Goal: Task Accomplishment & Management: Manage account settings

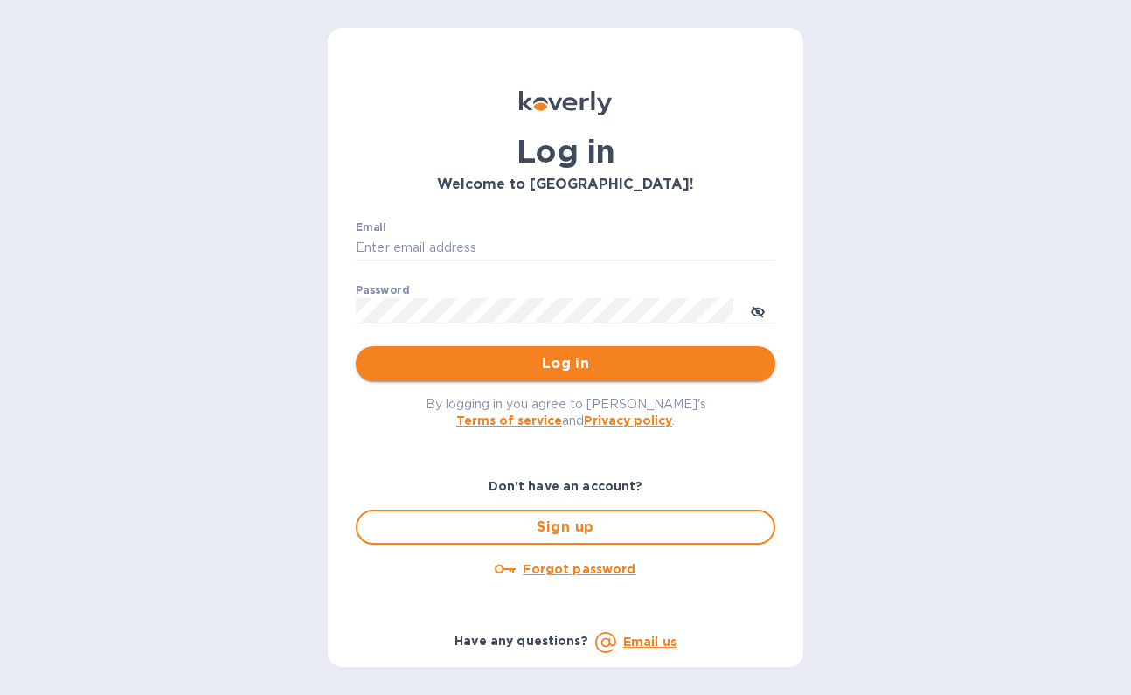
type input "[PERSON_NAME][EMAIL_ADDRESS][DOMAIN_NAME]"
click at [533, 369] on span "Log in" at bounding box center [565, 363] width 391 height 21
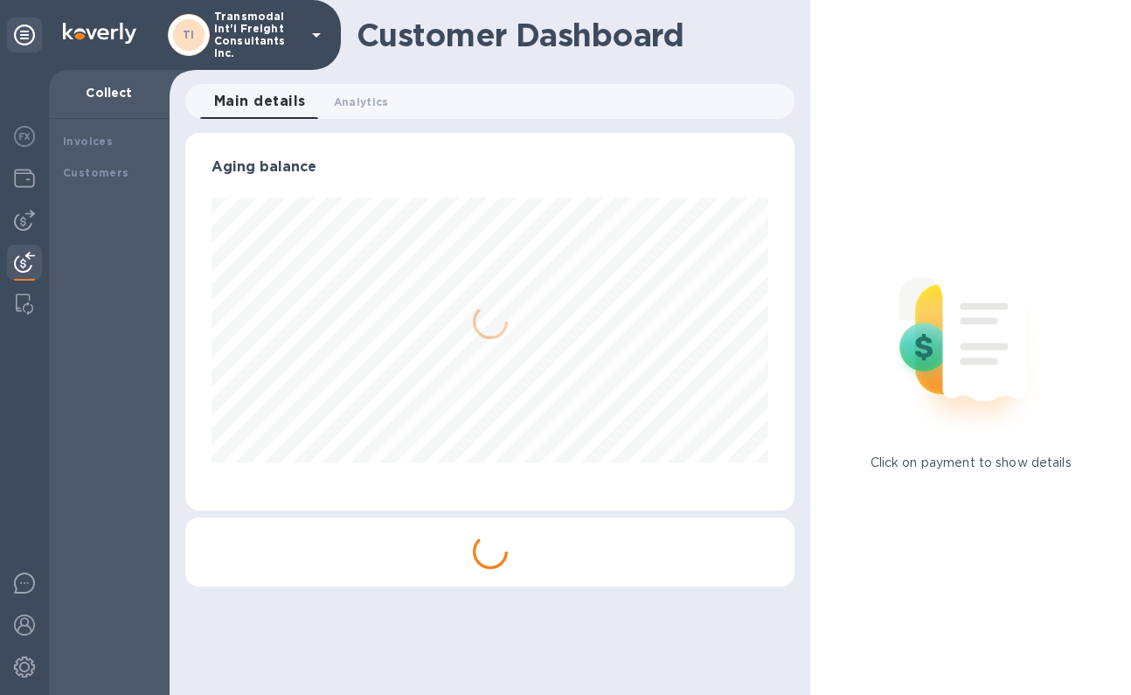
scroll to position [377, 609]
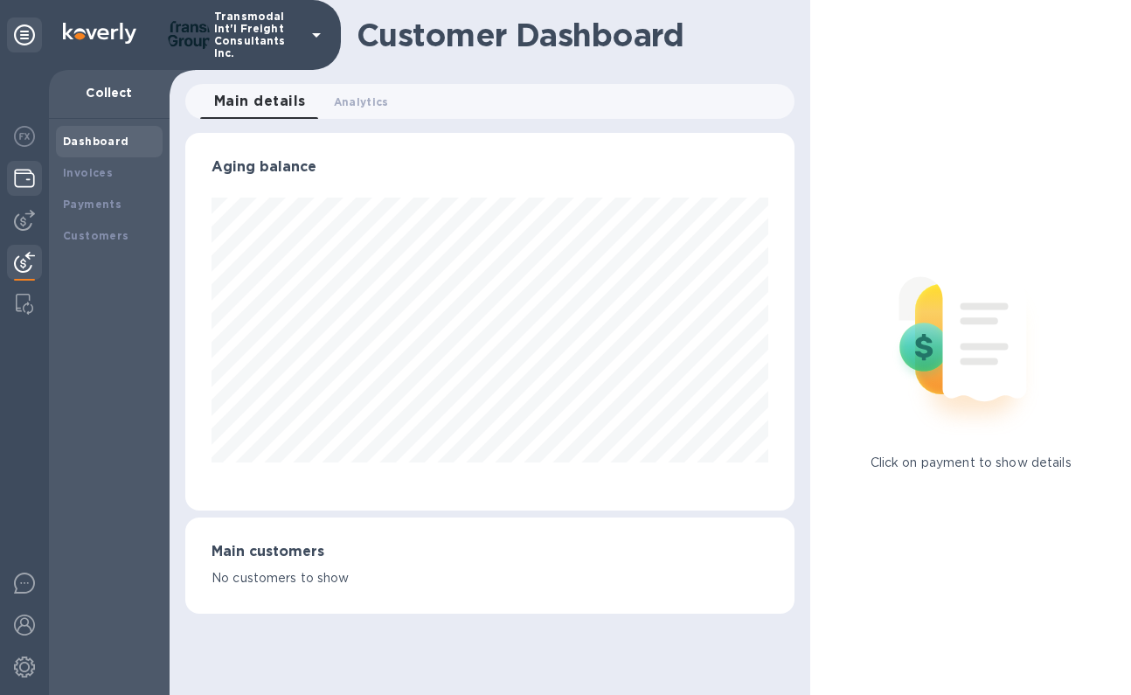
click at [27, 180] on img at bounding box center [24, 178] width 21 height 21
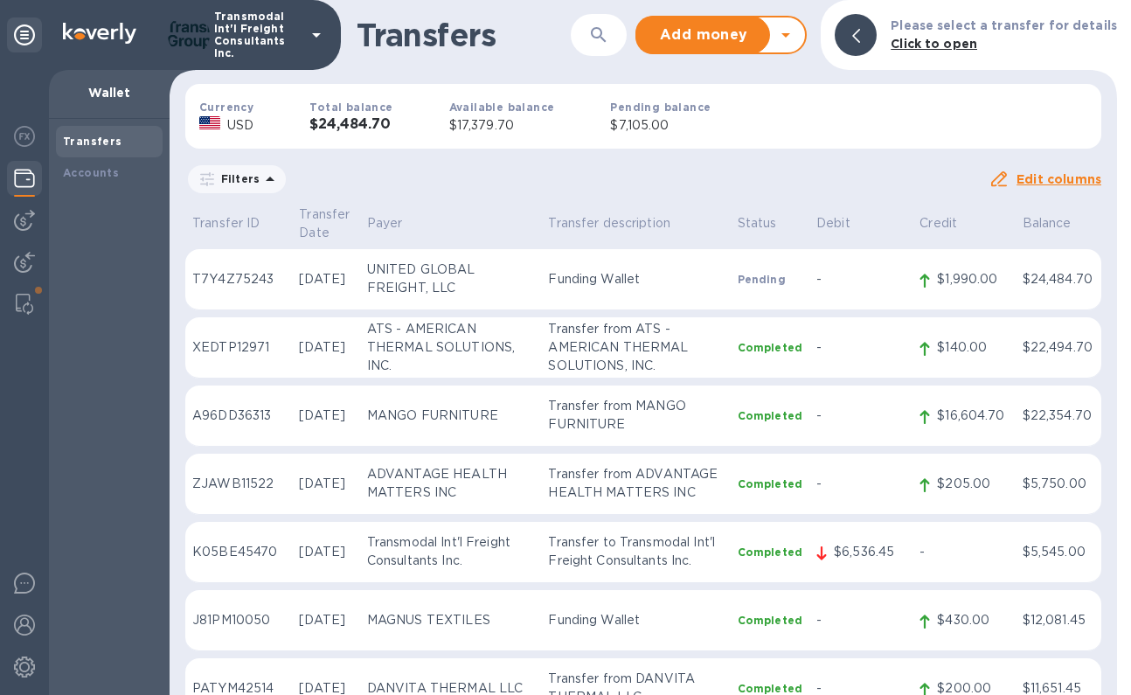
click at [455, 128] on p "$17,379.70" at bounding box center [502, 125] width 106 height 18
copy p "17,379.70"
click at [796, 37] on icon at bounding box center [785, 34] width 21 height 21
click at [736, 121] on b "Withdraw money" at bounding box center [721, 116] width 113 height 14
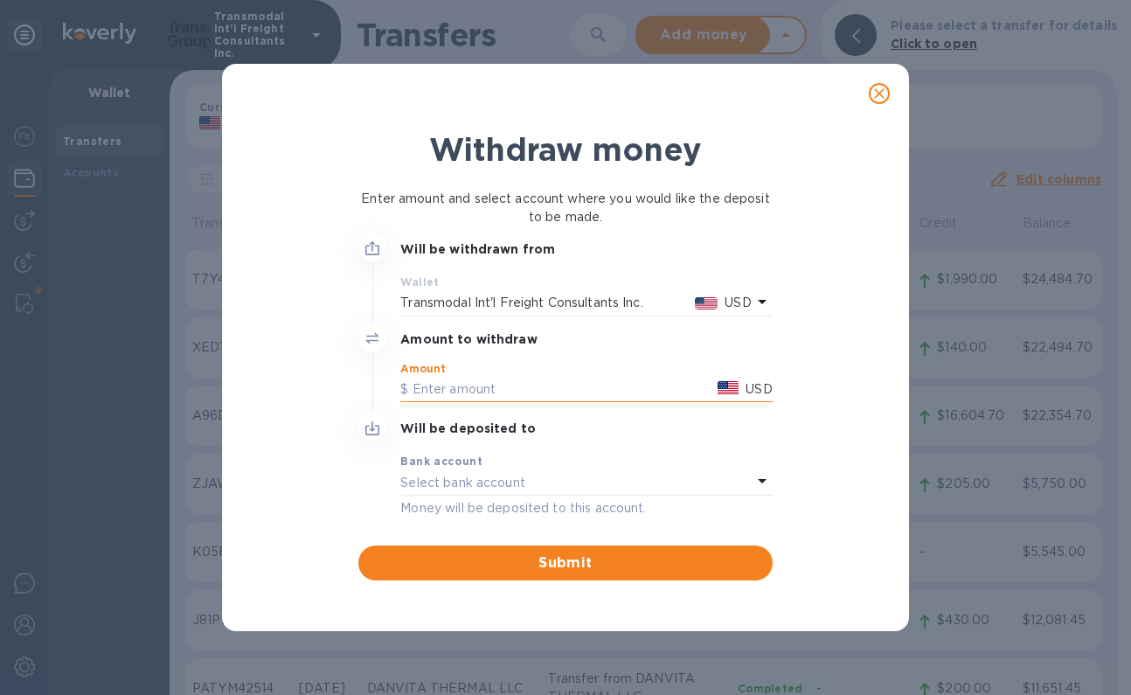
click at [442, 384] on input "text" at bounding box center [555, 390] width 310 height 26
paste input "17,379.70"
type input "17,379.70"
click at [433, 475] on p "Select bank account" at bounding box center [462, 483] width 125 height 18
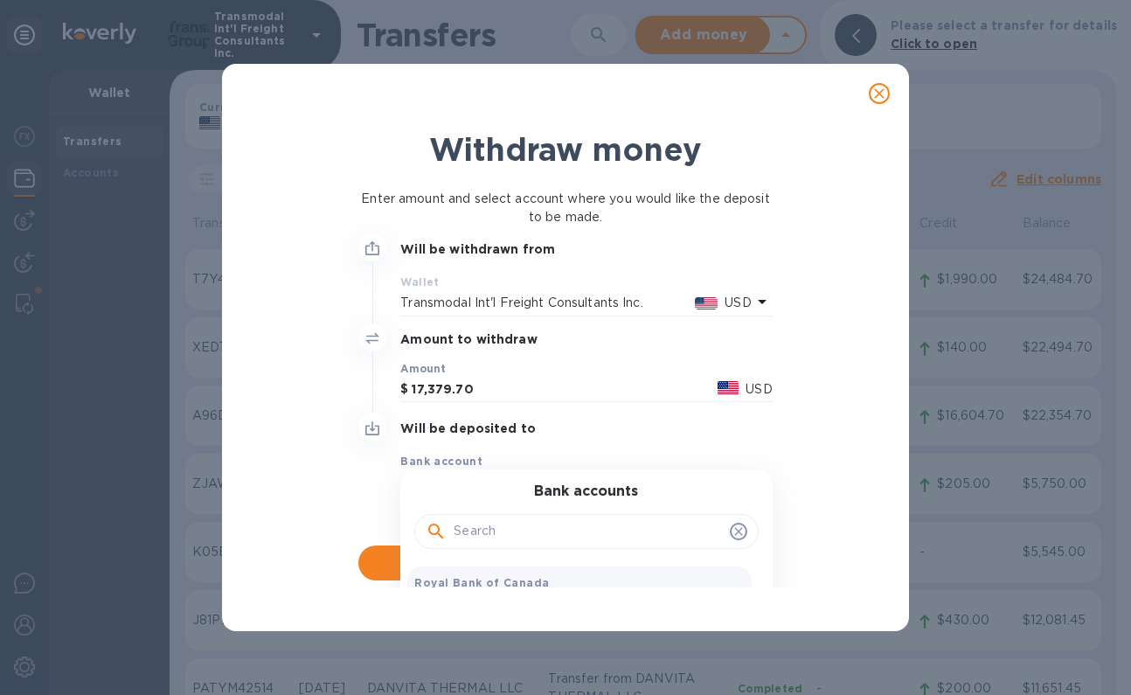
click at [446, 580] on b "Royal Bank of Canada" at bounding box center [481, 582] width 135 height 13
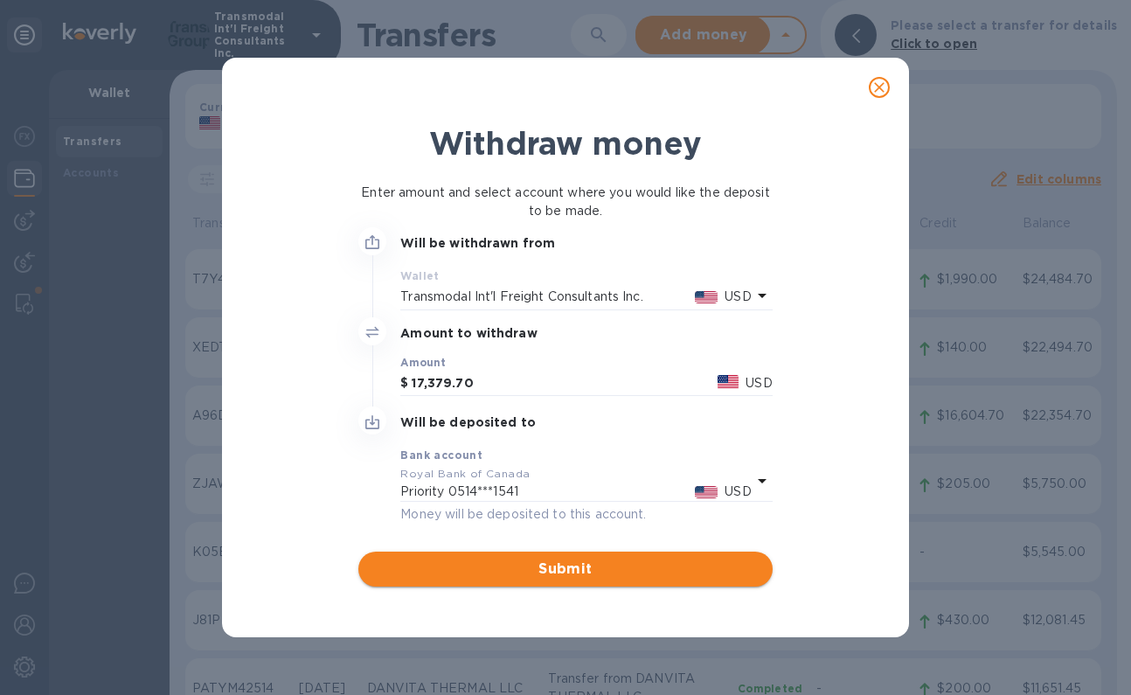
click at [536, 571] on span "Submit" at bounding box center [564, 568] width 385 height 21
